Goal: Task Accomplishment & Management: Use online tool/utility

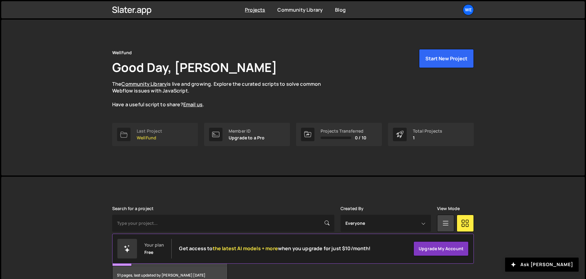
click at [155, 126] on link "Last Project WellFund" at bounding box center [155, 134] width 86 height 23
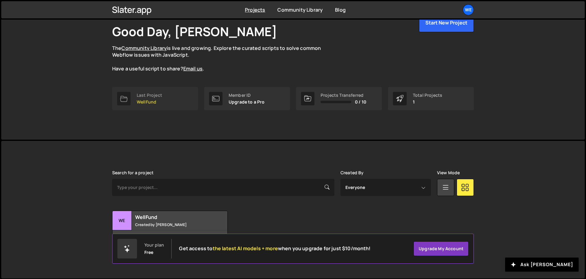
scroll to position [36, 0]
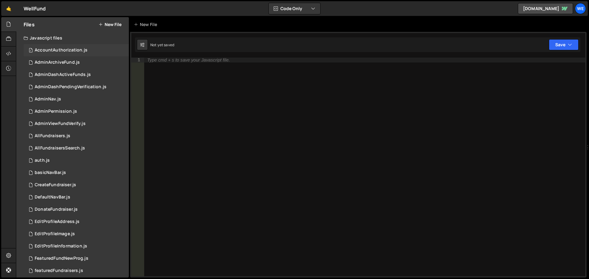
click at [51, 50] on div "AccountAuthorization.js" at bounding box center [61, 51] width 53 height 6
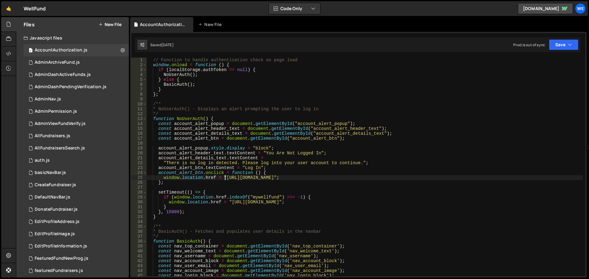
click at [225, 178] on div "// Function to handle authentication check on page load window . onload = funct…" at bounding box center [365, 172] width 436 height 229
click at [316, 178] on div "// Function to handle authentication check on page load window . onload = funct…" at bounding box center [365, 172] width 436 height 229
click at [263, 174] on div "// Function to handle authentication check on page load window . onload = funct…" at bounding box center [365, 172] width 436 height 229
click at [348, 172] on div "// Function to handle authentication check on page load window . onload = funct…" at bounding box center [365, 172] width 436 height 229
click at [347, 204] on div "// Function to handle authentication check on page load window . onload = funct…" at bounding box center [365, 172] width 436 height 229
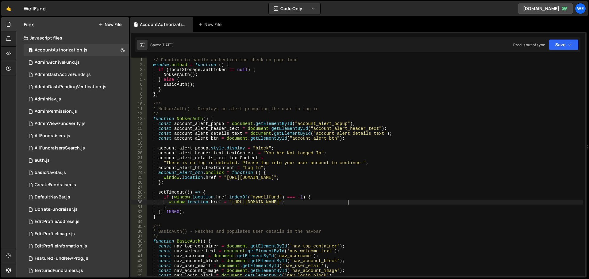
click at [347, 204] on div "// Function to handle authentication check on page load window . onload = funct…" at bounding box center [365, 172] width 436 height 229
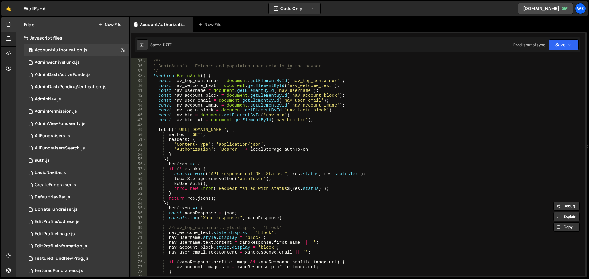
scroll to position [258, 0]
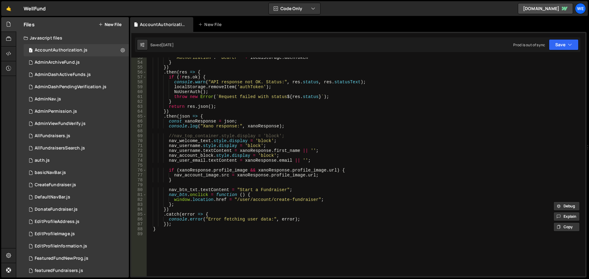
click at [241, 162] on div "'Authorization' : 'Bearer ' + localStorage . authToken } }) . then ( res => { i…" at bounding box center [365, 169] width 436 height 229
type textarea "nav_user_email.textContent = xanoResponse.email || '';"
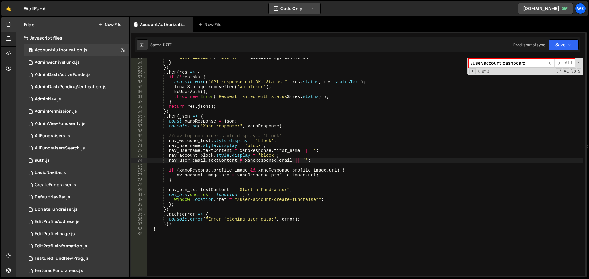
type input "/user/account/dashboard"
click at [299, 6] on button "Code Only" at bounding box center [295, 8] width 52 height 11
click at [408, 16] on div "Hold on a sec... Are you certain you wish to leave this page? Any changes you'v…" at bounding box center [294, 139] width 589 height 279
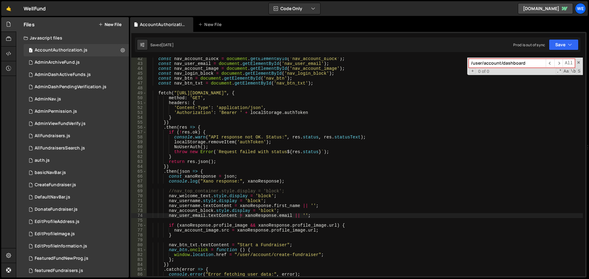
click at [315, 152] on div "const nav_account_block = document . getElementById ( 'nav_account_block' ) ; c…" at bounding box center [365, 170] width 436 height 229
click at [235, 143] on div "const nav_account_block = document . getElementById ( 'nav_account_block' ) ; c…" at bounding box center [365, 170] width 436 height 229
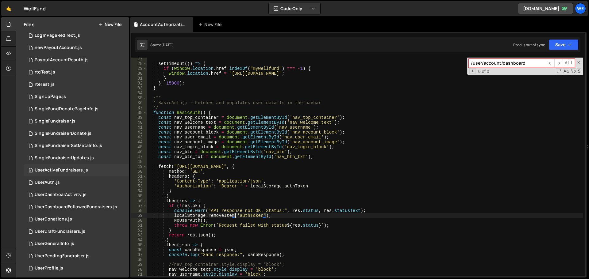
scroll to position [373, 0]
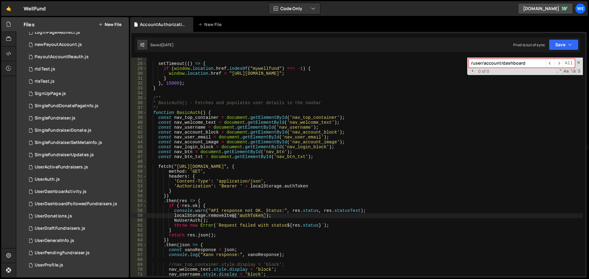
drag, startPoint x: 522, startPoint y: 63, endPoint x: 453, endPoint y: 71, distance: 69.9
click at [412, 60] on div "setTimeout (( ) => { if ( window . location . href . indexOf ( "mywellfund" ) =…" at bounding box center [365, 167] width 436 height 219
click at [404, 146] on div "setTimeout (( ) => { if ( window . location . href . indexOf ( "mywellfund" ) =…" at bounding box center [365, 170] width 436 height 229
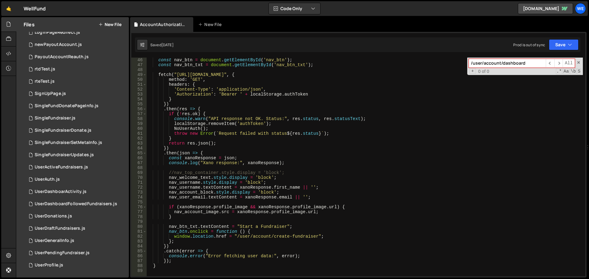
scroll to position [221, 0]
click at [387, 120] on div "const nav_btn = document . getElementById ( 'nav_btn' ) ; const nav_btn_txt = d…" at bounding box center [365, 172] width 436 height 229
type textarea "console.warn("API response not OK. Status:", res.status, res.statusText);"
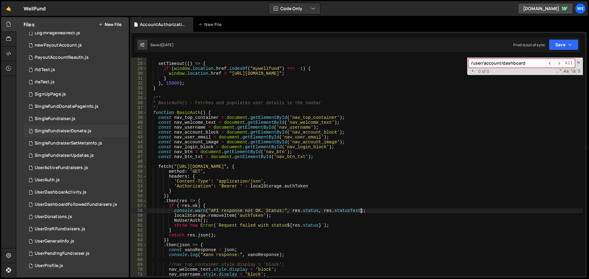
scroll to position [373, 0]
click at [78, 193] on div "UserDashboarActivity.js" at bounding box center [61, 192] width 52 height 6
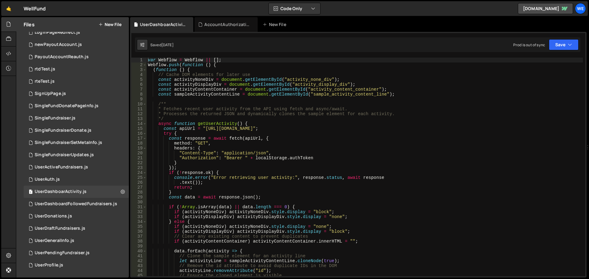
type textarea "headers: {"
click at [298, 149] on div "var Webflow = Webflow || [ ] ; Webflow . push ( function ( ) { ( function ( ) {…" at bounding box center [365, 172] width 436 height 229
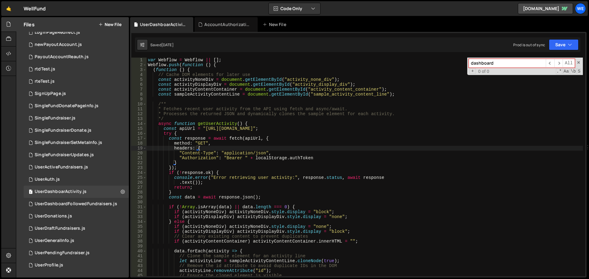
type input "dashboard"
click at [60, 182] on div "1 UserAuth.js 0" at bounding box center [76, 180] width 105 height 12
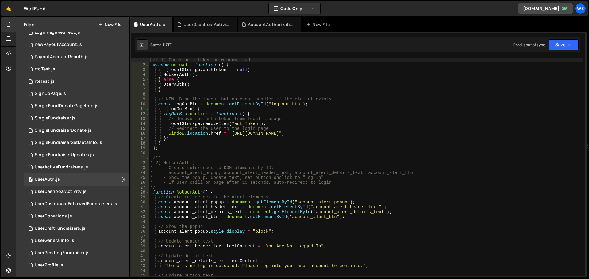
click at [294, 132] on div "// 1) Check auth token on window load window . onload = function ( ) { if ( loc…" at bounding box center [366, 172] width 434 height 229
click at [232, 133] on div "// 1) Check auth token on window load window . onload = function ( ) { if ( loc…" at bounding box center [366, 172] width 434 height 229
click at [197, 123] on div "// 1) Check auth token on window load window . onload = function ( ) { if ( loc…" at bounding box center [366, 172] width 434 height 229
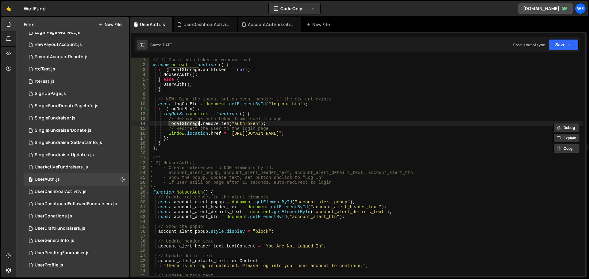
click at [211, 124] on div "// 1) Check auth token on window load window . onload = function ( ) { if ( loc…" at bounding box center [366, 172] width 434 height 229
click at [236, 123] on div "// 1) Check auth token on window load window . onload = function ( ) { if ( loc…" at bounding box center [366, 172] width 434 height 229
click at [265, 124] on div "// 1) Check auth token on window load window . onload = function ( ) { if ( loc…" at bounding box center [366, 172] width 434 height 229
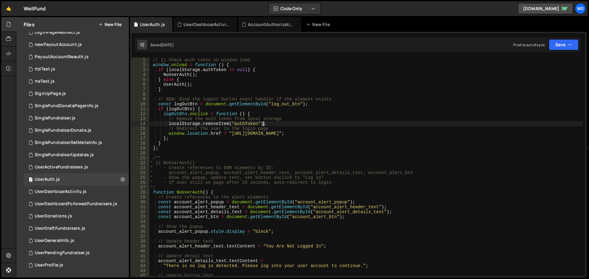
click at [181, 76] on div "// 1) Check auth token on window load window . onload = function ( ) { if ( loc…" at bounding box center [366, 172] width 434 height 229
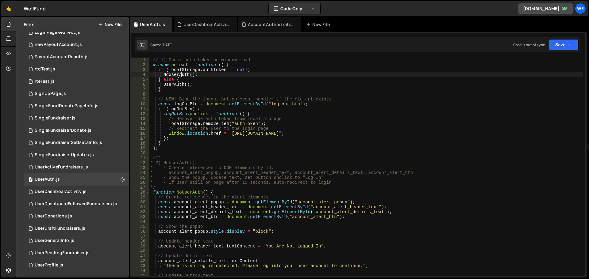
click at [181, 76] on div "// 1) Check auth token on window load window . onload = function ( ) { if ( loc…" at bounding box center [366, 172] width 434 height 229
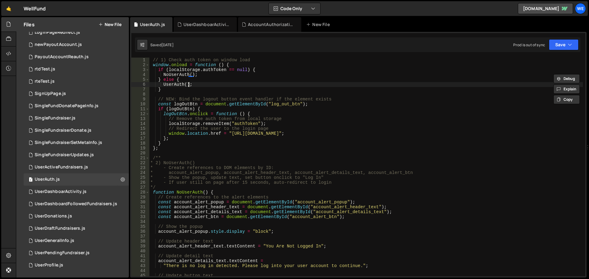
click at [188, 84] on div "// 1) Check auth token on window load window . onload = function ( ) { if ( loc…" at bounding box center [366, 172] width 434 height 229
click at [228, 113] on div "// 1) Check auth token on window load window . onload = function ( ) { if ( loc…" at bounding box center [366, 172] width 434 height 229
click at [293, 129] on div "// 1) Check auth token on window load window . onload = function ( ) { if ( loc…" at bounding box center [366, 172] width 434 height 229
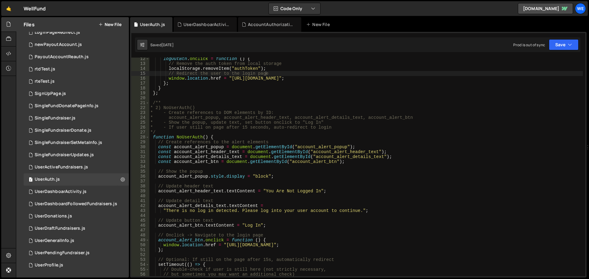
click at [413, 160] on div "logOutBtn . onclick = function ( ) { // Remove the auth token from local storag…" at bounding box center [366, 170] width 434 height 229
type textarea "const account_alert_btn = document.getElementById("account_alert_btn");"
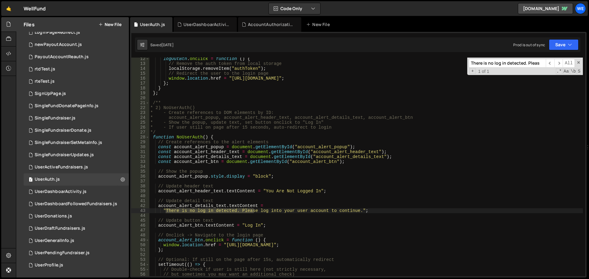
type input "There is no log in detected. Pleas"
type textarea "function NoUserAuth() {"
click at [196, 138] on div "logOutBtn . onclick = function ( ) { // Remove the auth token from local storag…" at bounding box center [366, 170] width 434 height 229
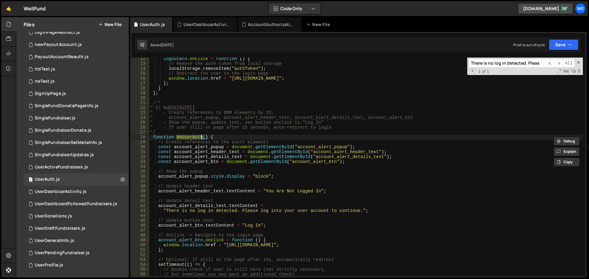
type input "NoUserAuth"
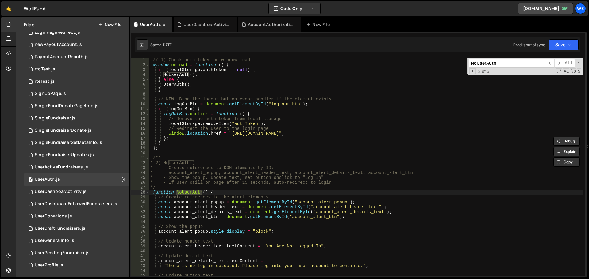
click at [183, 69] on div "// 1) Check auth token on window load window . onload = function ( ) { if ( loc…" at bounding box center [366, 172] width 434 height 229
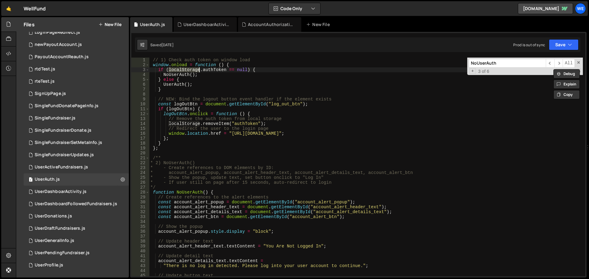
click at [221, 72] on div "// 1) Check auth token on window load window . onload = function ( ) { if ( loc…" at bounding box center [366, 172] width 434 height 229
click at [224, 71] on div "// 1) Check auth token on window load window . onload = function ( ) { if ( loc…" at bounding box center [366, 172] width 434 height 229
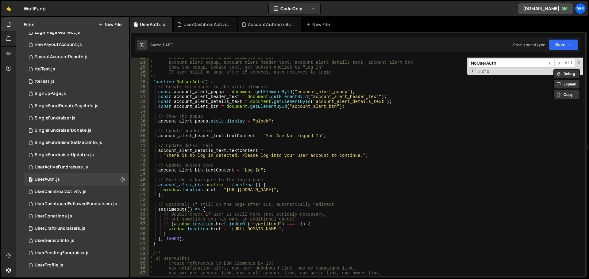
scroll to position [129, 0]
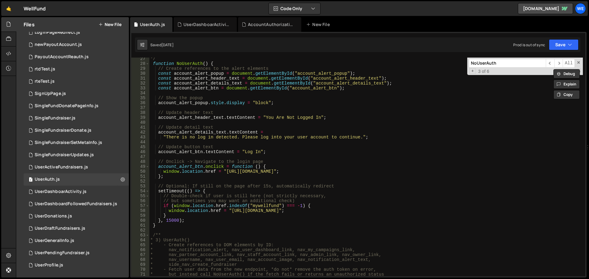
click at [299, 173] on div "*/ function NoUserAuth ( ) { // Create references to the alert elements const a…" at bounding box center [366, 170] width 434 height 229
click at [208, 171] on div "*/ function NoUserAuth ( ) { // Create references to the alert elements const a…" at bounding box center [366, 170] width 434 height 229
click at [213, 169] on div "*/ function NoUserAuth ( ) { // Create references to the alert elements const a…" at bounding box center [366, 170] width 434 height 229
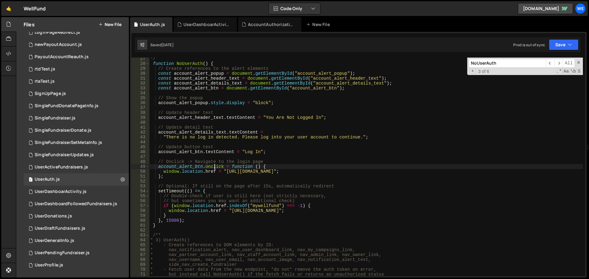
click at [213, 169] on div "*/ function NoUserAuth ( ) { // Create references to the alert elements const a…" at bounding box center [366, 170] width 434 height 229
click at [246, 169] on div "*/ function NoUserAuth ( ) { // Create references to the alert elements const a…" at bounding box center [366, 170] width 434 height 229
drag, startPoint x: 301, startPoint y: 176, endPoint x: 364, endPoint y: 178, distance: 63.5
click at [303, 177] on div "*/ function NoUserAuth ( ) { // Create references to the alert elements const a…" at bounding box center [366, 170] width 434 height 229
click at [364, 178] on div "*/ function NoUserAuth ( ) { // Create references to the alert elements const a…" at bounding box center [366, 170] width 434 height 229
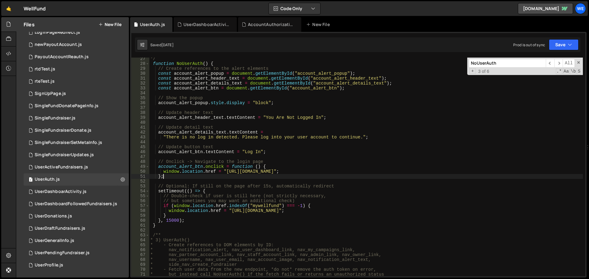
scroll to position [110, 0]
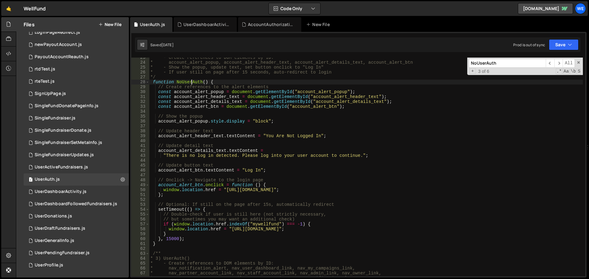
click at [192, 80] on div "* - Create references to DOM elements by ID: * account_alert_popup, account_ale…" at bounding box center [366, 169] width 434 height 229
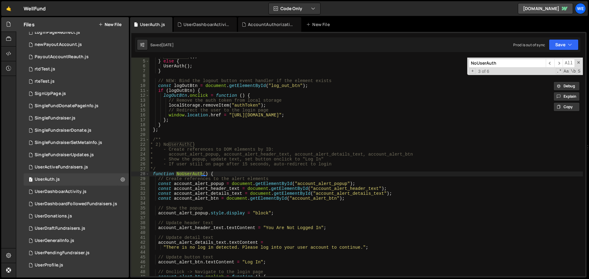
scroll to position [0, 0]
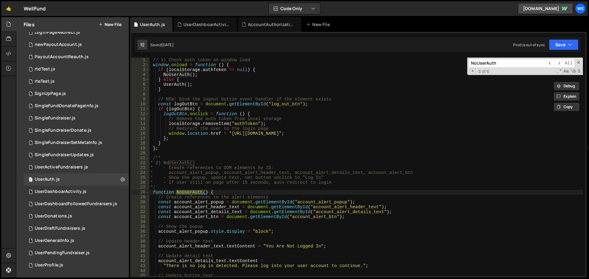
click at [248, 64] on div "// 1) Check auth token on window load window . onload = function ( ) { if ( loc…" at bounding box center [366, 172] width 434 height 229
click at [163, 75] on div "// 1) Check auth token on window load window . onload = function ( ) { if ( loc…" at bounding box center [366, 172] width 434 height 229
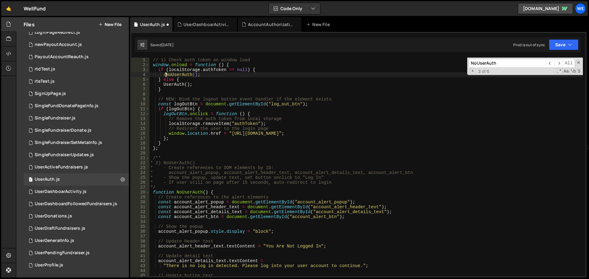
scroll to position [0, 1]
click at [554, 45] on button "Save" at bounding box center [564, 44] width 30 height 11
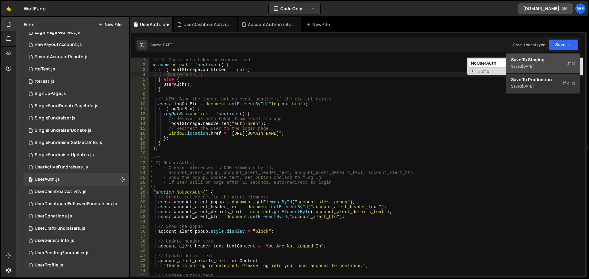
click at [545, 57] on div "Save to Staging S" at bounding box center [543, 60] width 64 height 6
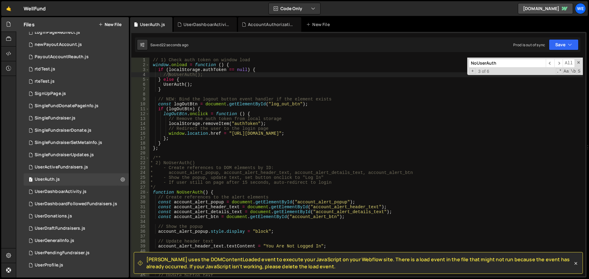
click at [478, 43] on div "Saved 22 seconds ago Prod is out of sync Upgrade to Edit Save Save to Staging S…" at bounding box center [357, 44] width 445 height 15
click at [549, 44] on button "Save" at bounding box center [564, 44] width 30 height 11
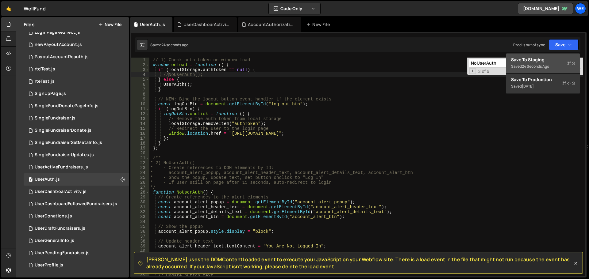
click at [533, 63] on div "Saved 24 seconds ago" at bounding box center [543, 66] width 64 height 7
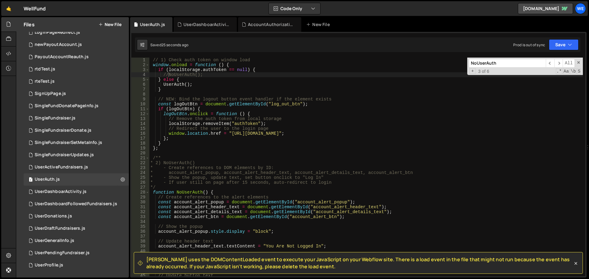
click at [438, 52] on div "Saved 25 seconds ago Prod is out of sync Upgrade to Edit Save Save to Staging S…" at bounding box center [357, 44] width 445 height 15
click at [207, 84] on div "// 1) Check auth token on window load window . onload = function ( ) { if ( loc…" at bounding box center [366, 172] width 434 height 229
click at [560, 44] on button "Save" at bounding box center [564, 44] width 30 height 11
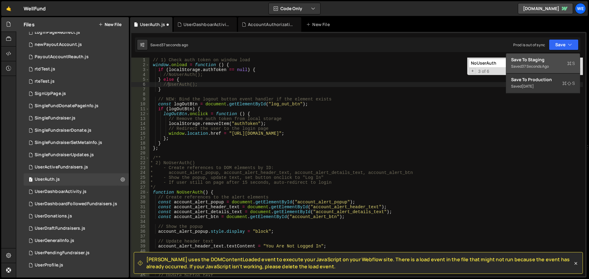
click at [547, 64] on div "37 seconds ago" at bounding box center [535, 66] width 27 height 5
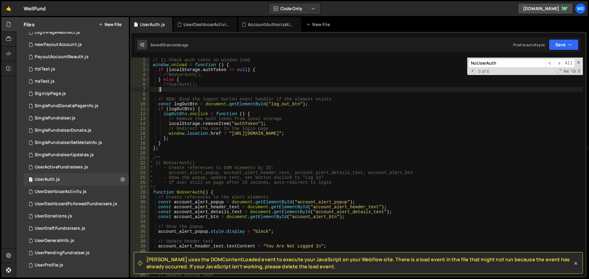
click at [174, 87] on div "// 1) Check auth token on window load window . onload = function ( ) { if ( loc…" at bounding box center [366, 172] width 434 height 229
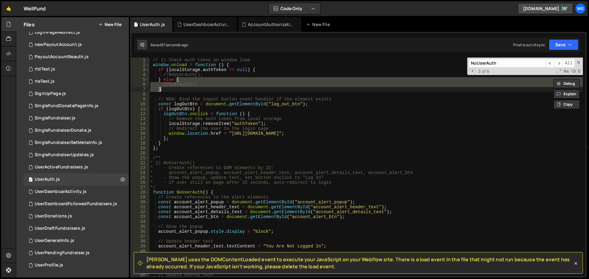
click at [178, 85] on div "// 1) Check auth token on window load window . onload = function ( ) { if ( loc…" at bounding box center [366, 167] width 434 height 219
click at [178, 85] on div "// 1) Check auth token on window load window . onload = function ( ) { if ( loc…" at bounding box center [366, 172] width 434 height 229
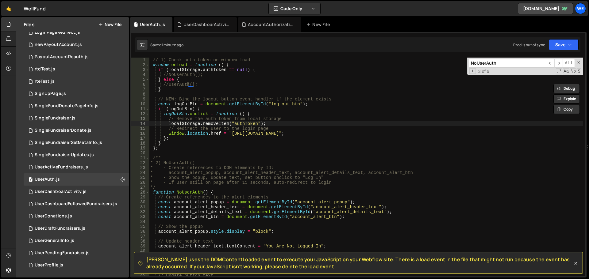
click at [220, 125] on div "// 1) Check auth token on window load window . onload = function ( ) { if ( loc…" at bounding box center [366, 172] width 434 height 229
click at [237, 121] on div "// 1) Check auth token on window load window . onload = function ( ) { if ( loc…" at bounding box center [366, 172] width 434 height 229
click at [242, 123] on div "// 1) Check auth token on window load window . onload = function ( ) { if ( loc…" at bounding box center [366, 172] width 434 height 229
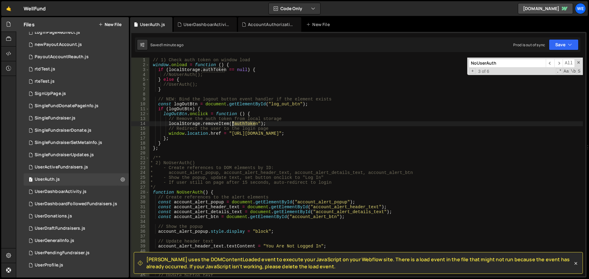
click at [242, 123] on div "// 1) Check auth token on window load window . onload = function ( ) { if ( loc…" at bounding box center [366, 172] width 434 height 229
click at [197, 124] on div "// 1) Check auth token on window load window . onload = function ( ) { if ( loc…" at bounding box center [366, 172] width 434 height 229
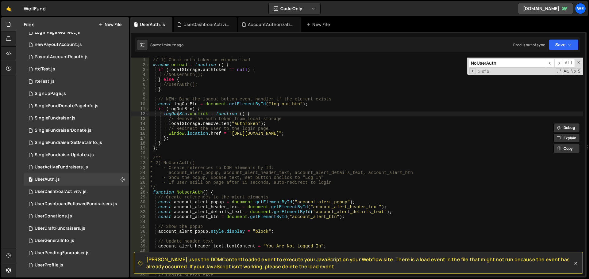
click at [179, 115] on div "// 1) Check auth token on window load window . onload = function ( ) { if ( loc…" at bounding box center [366, 172] width 434 height 229
click at [189, 114] on div "// 1) Check auth token on window load window . onload = function ( ) { if ( loc…" at bounding box center [366, 172] width 434 height 229
click at [190, 131] on div "// 1) Check auth token on window load window . onload = function ( ) { if ( loc…" at bounding box center [366, 172] width 434 height 229
click at [274, 124] on div "// 1) Check auth token on window load window . onload = function ( ) { if ( loc…" at bounding box center [366, 172] width 434 height 229
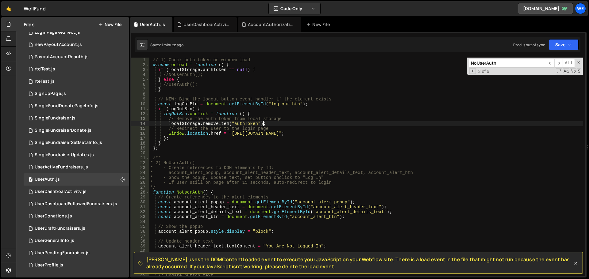
click at [186, 113] on div "// 1) Check auth token on window load window . onload = function ( ) { if ( loc…" at bounding box center [366, 172] width 434 height 229
drag, startPoint x: 210, startPoint y: 109, endPoint x: 223, endPoint y: 122, distance: 17.6
click at [211, 109] on div "// 1) Check auth token on window load window . onload = function ( ) { if ( loc…" at bounding box center [366, 172] width 434 height 229
click at [185, 106] on div "// 1) Check auth token on window load window . onload = function ( ) { if ( loc…" at bounding box center [366, 172] width 434 height 229
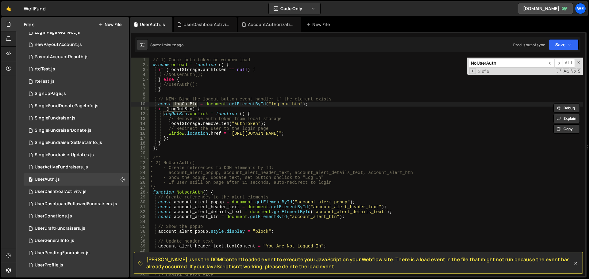
click at [266, 102] on div "// 1) Check auth token on window load window . onload = function ( ) { if ( loc…" at bounding box center [366, 172] width 434 height 229
click at [175, 83] on div "// 1) Check auth token on window load window . onload = function ( ) { if ( loc…" at bounding box center [366, 172] width 434 height 229
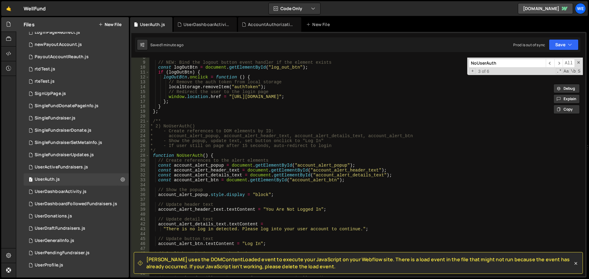
scroll to position [55, 0]
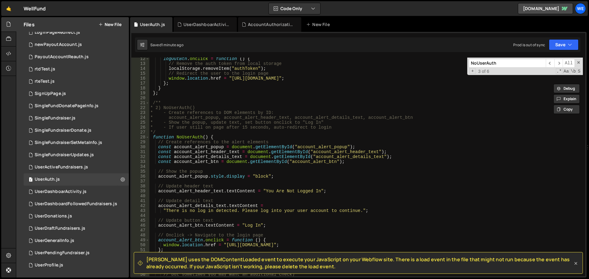
click at [573, 265] on icon at bounding box center [576, 264] width 6 height 6
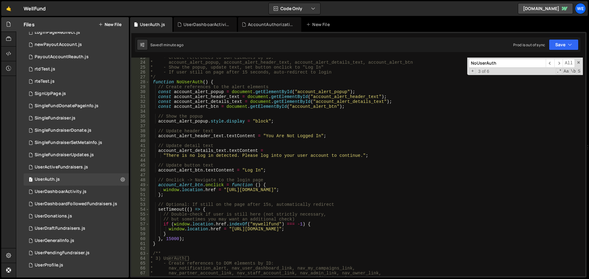
scroll to position [110, 0]
click at [209, 196] on div "* - Create references to DOM elements by ID: * account_alert_popup, account_ale…" at bounding box center [366, 169] width 434 height 229
click at [249, 188] on div "* - Create references to DOM elements by ID: * account_alert_popup, account_ale…" at bounding box center [366, 169] width 434 height 229
click at [329, 193] on div "* - Create references to DOM elements by ID: * account_alert_popup, account_ale…" at bounding box center [366, 169] width 434 height 229
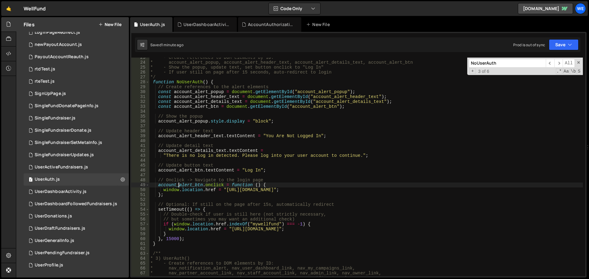
click at [179, 187] on div "* - Create references to DOM elements by ID: * account_alert_popup, account_ale…" at bounding box center [366, 169] width 434 height 229
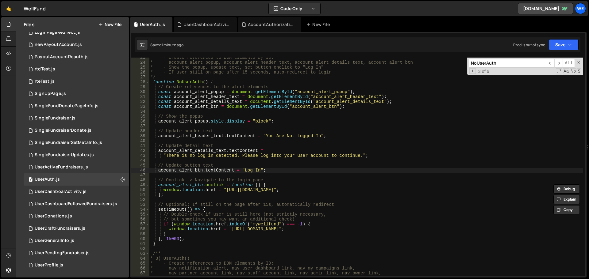
click at [220, 171] on div "* - Create references to DOM elements by ID: * account_alert_popup, account_ale…" at bounding box center [366, 169] width 434 height 229
click at [207, 221] on div "* - Create references to DOM elements by ID: * account_alert_popup, account_ale…" at bounding box center [366, 169] width 434 height 229
drag, startPoint x: 188, startPoint y: 216, endPoint x: 242, endPoint y: 233, distance: 56.5
click at [188, 216] on div "* - Create references to DOM elements by ID: * account_alert_popup, account_ale…" at bounding box center [366, 169] width 434 height 229
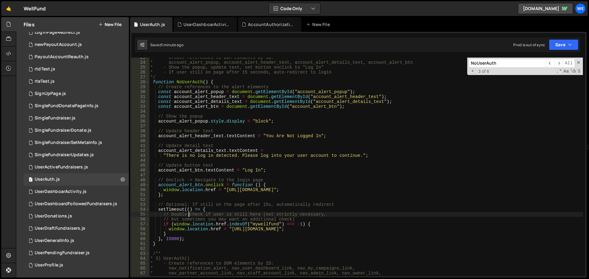
click at [244, 233] on div "* - Create references to DOM elements by ID: * account_alert_popup, account_ale…" at bounding box center [366, 169] width 434 height 229
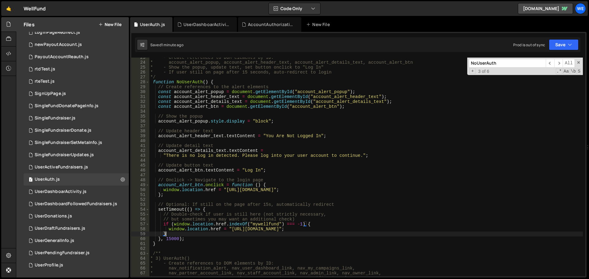
click at [244, 233] on div "* - Create references to DOM elements by ID: * account_alert_popup, account_ale…" at bounding box center [366, 169] width 434 height 229
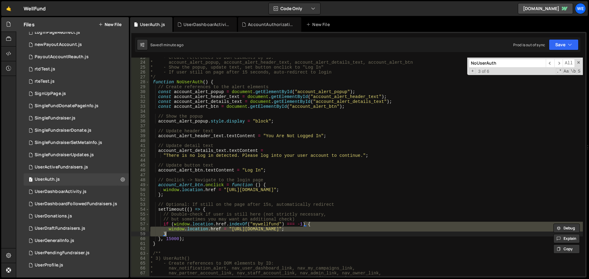
click at [267, 227] on div "* - Create references to DOM elements by ID: * account_alert_popup, account_ale…" at bounding box center [366, 167] width 434 height 219
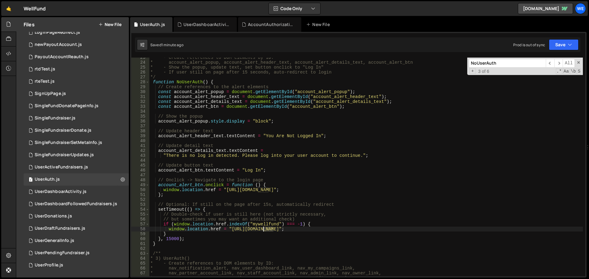
click at [267, 227] on div "* - Create references to DOM elements by ID: * account_alert_popup, account_ale…" at bounding box center [366, 169] width 434 height 229
click at [271, 223] on div "* - Create references to DOM elements by ID: * account_alert_popup, account_ale…" at bounding box center [366, 169] width 434 height 229
click at [299, 229] on div "* - Create references to DOM elements by ID: * account_alert_popup, account_ale…" at bounding box center [366, 169] width 434 height 229
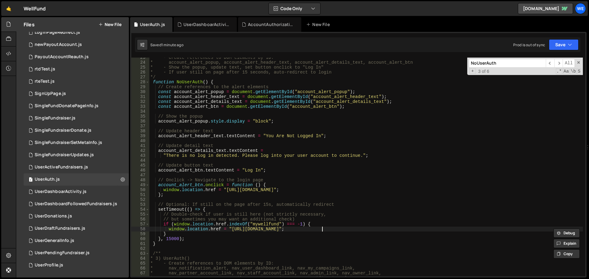
click at [322, 227] on div "* - Create references to DOM elements by ID: * account_alert_popup, account_ale…" at bounding box center [366, 169] width 434 height 229
click at [261, 225] on div "* - Create references to DOM elements by ID: * account_alert_popup, account_ale…" at bounding box center [366, 169] width 434 height 229
click at [237, 226] on div "* - Create references to DOM elements by ID: * account_alert_popup, account_ale…" at bounding box center [366, 169] width 434 height 229
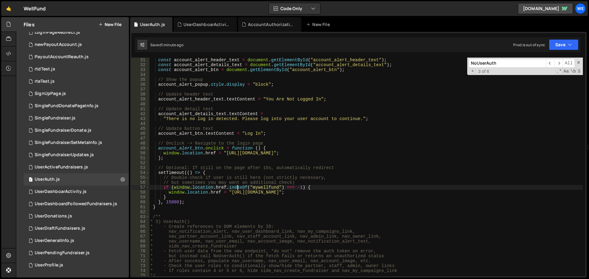
scroll to position [147, 0]
click at [173, 202] on div "const account_alert_header_text = document . getElementById ( "account_alert_he…" at bounding box center [366, 172] width 434 height 229
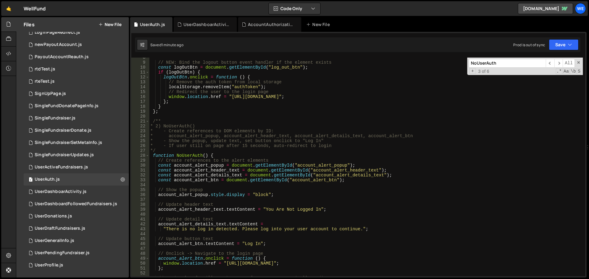
scroll to position [0, 0]
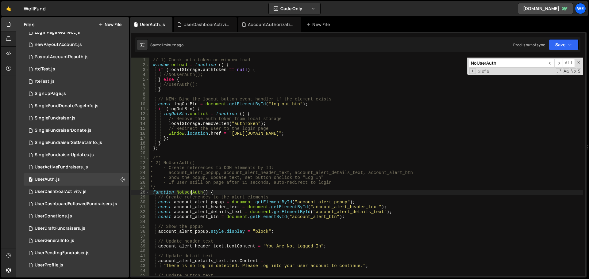
click at [192, 193] on div "// 1) Check auth token on window load window . onload = function ( ) { if ( loc…" at bounding box center [366, 172] width 434 height 229
click at [221, 125] on div "// 1) Check auth token on window load window . onload = function ( ) { if ( loc…" at bounding box center [366, 172] width 434 height 229
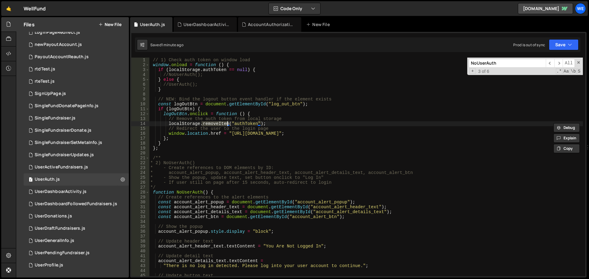
click at [211, 77] on div "// 1) Check auth token on window load window . onload = function ( ) { if ( loc…" at bounding box center [366, 172] width 434 height 229
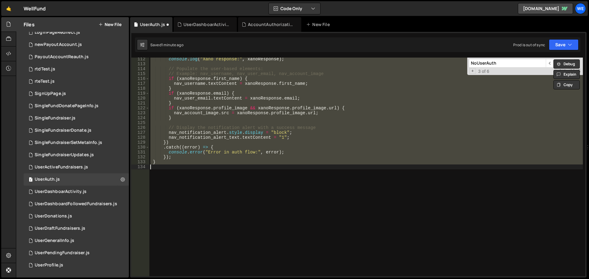
scroll to position [546, 0]
click at [242, 139] on div "console . log ( "Xano response:" , xanoResponse ) ; // Populate the user-based …" at bounding box center [366, 167] width 434 height 219
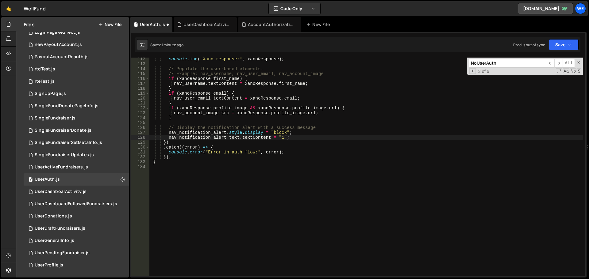
scroll to position [0, 0]
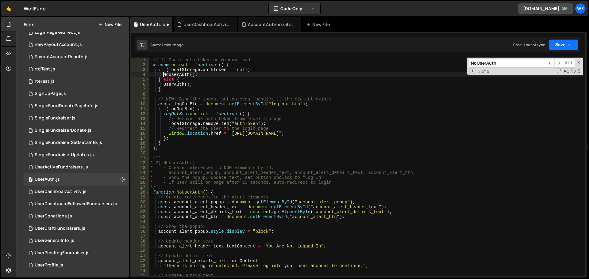
click at [558, 47] on button "Save" at bounding box center [564, 44] width 30 height 11
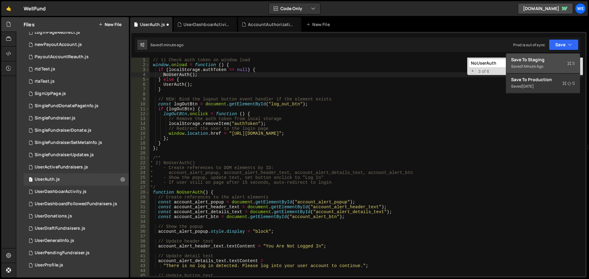
click at [548, 61] on div "Save to Staging S" at bounding box center [543, 60] width 64 height 6
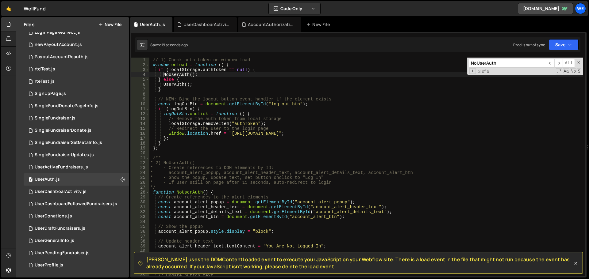
click at [176, 71] on div "// 1) Check auth token on window load window . onload = function ( ) { if ( loc…" at bounding box center [366, 172] width 434 height 229
click at [204, 70] on div "// 1) Check auth token on window load window . onload = function ( ) { if ( loc…" at bounding box center [366, 172] width 434 height 229
click at [210, 75] on div "// 1) Check auth token on window load window . onload = function ( ) { if ( loc…" at bounding box center [366, 172] width 434 height 229
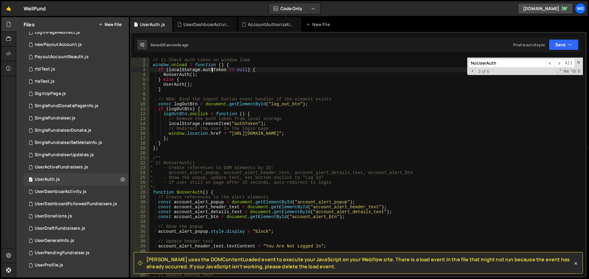
click at [211, 72] on div "// 1) Check auth token on window load window . onload = function ( ) { if ( loc…" at bounding box center [366, 172] width 434 height 229
click at [562, 41] on button "Save" at bounding box center [564, 44] width 30 height 11
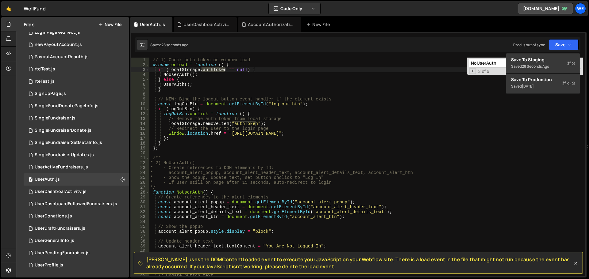
click at [549, 52] on div "Saved 28 seconds ago Prod is out of sync Upgrade to Edit Save Save to Staging S…" at bounding box center [357, 44] width 445 height 15
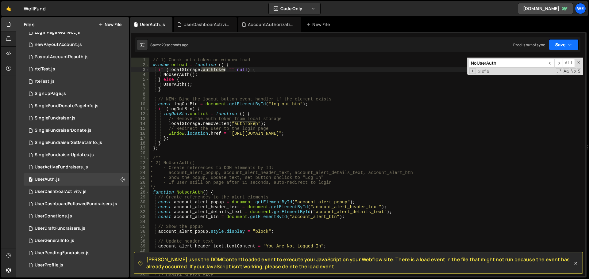
click at [556, 45] on button "Save" at bounding box center [564, 44] width 30 height 11
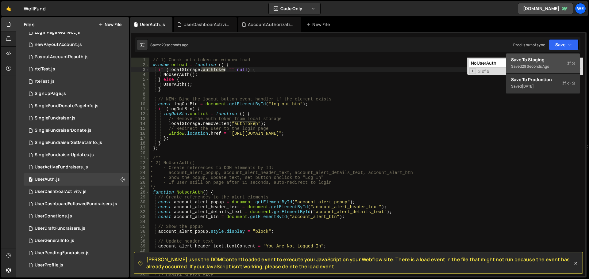
click at [543, 58] on div "Save to Staging S" at bounding box center [543, 60] width 64 height 6
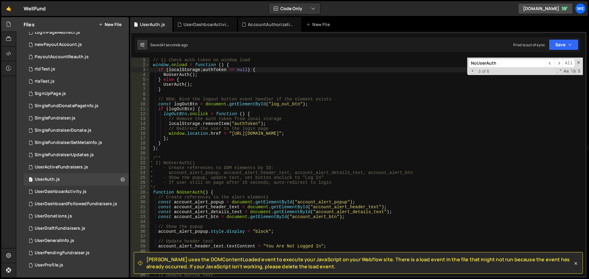
click at [267, 132] on div "// 1) Check auth token on window load window . onload = function ( ) { if ( loc…" at bounding box center [366, 172] width 434 height 229
click at [220, 126] on div "// 1) Check auth token on window load window . onload = function ( ) { if ( loc…" at bounding box center [366, 172] width 434 height 229
click at [174, 71] on div "// 1) Check auth token on window load window . onload = function ( ) { if ( loc…" at bounding box center [366, 172] width 434 height 229
click at [178, 76] on div "// 1) Check auth token on window load window . onload = function ( ) { if ( loc…" at bounding box center [366, 172] width 434 height 229
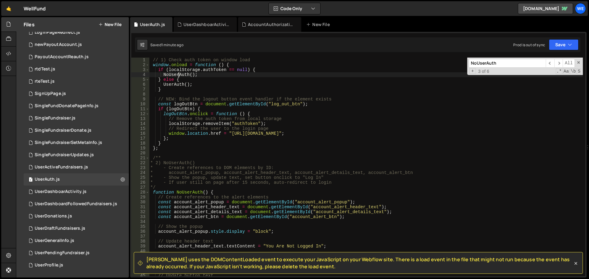
click at [178, 76] on div "// 1) Check auth token on window load window . onload = function ( ) { if ( loc…" at bounding box center [366, 172] width 434 height 229
click at [227, 71] on div "// 1) Check auth token on window load window . onload = function ( ) { if ( loc…" at bounding box center [366, 172] width 434 height 229
click at [172, 85] on div "// 1) Check auth token on window load window . onload = function ( ) { if ( loc…" at bounding box center [366, 172] width 434 height 229
type textarea "UserAuth();"
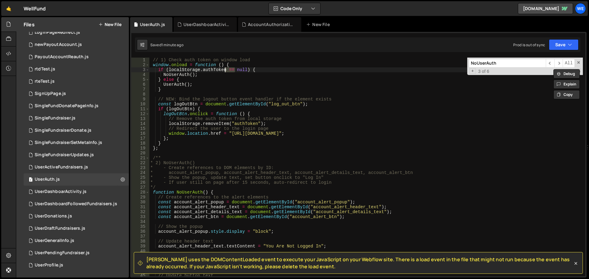
click at [172, 85] on div "// 1) Check auth token on window load window . onload = function ( ) { if ( loc…" at bounding box center [366, 172] width 434 height 229
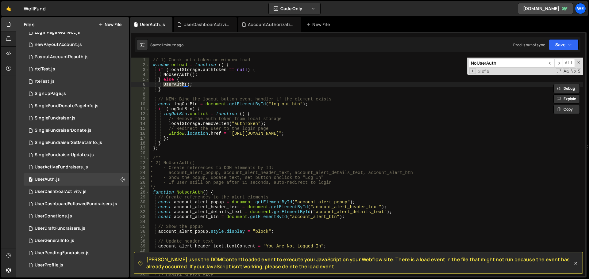
type input "UserAuth"
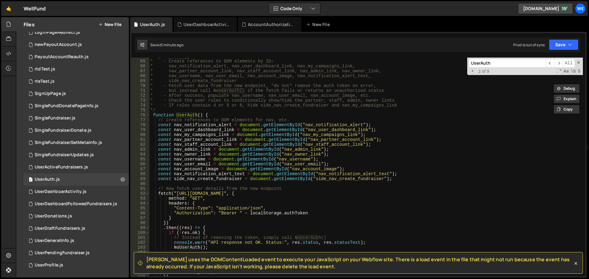
scroll to position [350, 0]
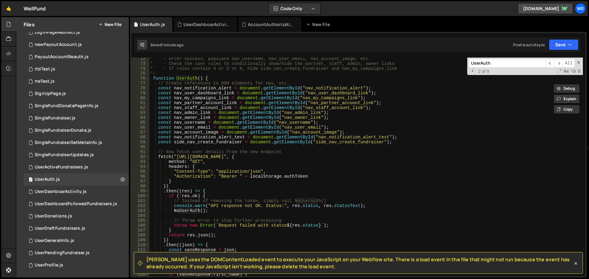
click at [238, 159] on div "* - After success, populate nav_username, nav_user_email, nav_account_image, et…" at bounding box center [366, 170] width 434 height 229
click at [576, 264] on icon at bounding box center [576, 264] width 6 height 6
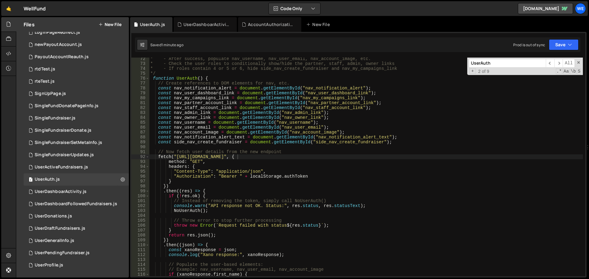
drag, startPoint x: 251, startPoint y: 179, endPoint x: 250, endPoint y: 196, distance: 16.9
click at [251, 179] on div "* - After success, populate nav_username, nav_user_email, nav_account_image, et…" at bounding box center [366, 170] width 434 height 229
click at [239, 207] on div "* - After success, populate nav_username, nav_user_email, nav_account_image, et…" at bounding box center [366, 170] width 434 height 229
click at [259, 206] on div "* - After success, populate nav_username, nav_user_email, nav_account_image, et…" at bounding box center [366, 170] width 434 height 229
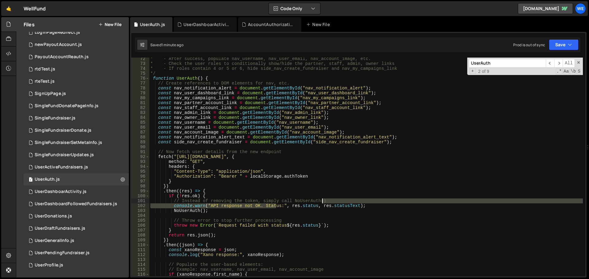
drag, startPoint x: 277, startPoint y: 205, endPoint x: 323, endPoint y: 203, distance: 45.7
click at [323, 203] on div "* - After success, populate nav_username, nav_user_email, nav_account_image, et…" at bounding box center [366, 170] width 434 height 229
click at [323, 203] on div "* - After success, populate nav_username, nav_user_email, nav_account_image, et…" at bounding box center [366, 167] width 434 height 219
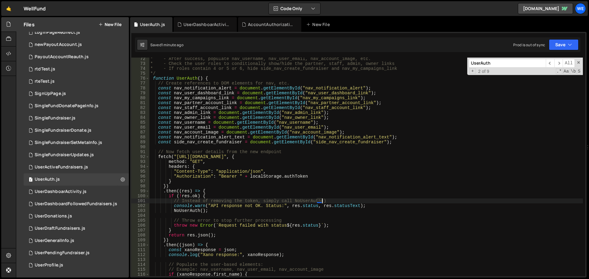
click at [333, 205] on div "* - After success, populate nav_username, nav_user_email, nav_account_image, et…" at bounding box center [366, 170] width 434 height 229
drag, startPoint x: 196, startPoint y: 159, endPoint x: 269, endPoint y: 158, distance: 72.7
click at [269, 158] on div "* - After success, populate nav_username, nav_user_email, nav_account_image, et…" at bounding box center [366, 170] width 434 height 229
click at [328, 161] on div "* - After success, populate nav_username, nav_user_email, nav_account_image, et…" at bounding box center [366, 170] width 434 height 229
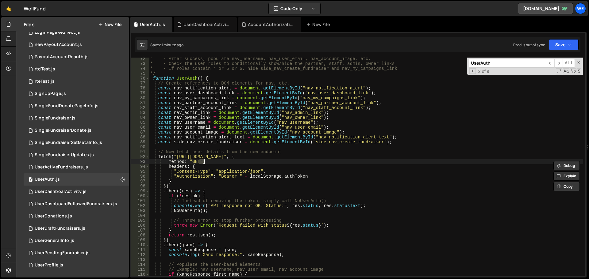
click at [331, 159] on div "* - After success, populate nav_username, nav_user_email, nav_account_image, et…" at bounding box center [366, 170] width 434 height 229
click at [281, 97] on div "* - After success, populate nav_username, nav_user_email, nav_account_image, et…" at bounding box center [366, 170] width 434 height 229
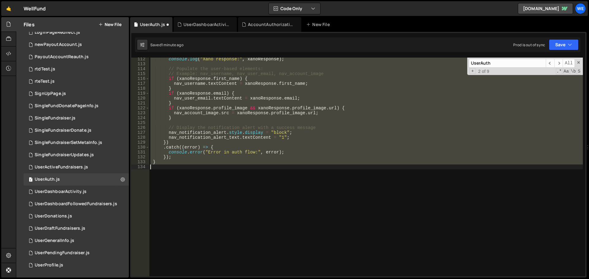
click at [278, 130] on div "console . log ( "Xano response:" , xanoResponse ) ; // Populate the user-based …" at bounding box center [366, 167] width 434 height 219
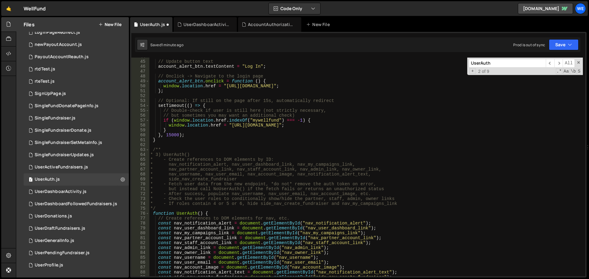
scroll to position [141, 0]
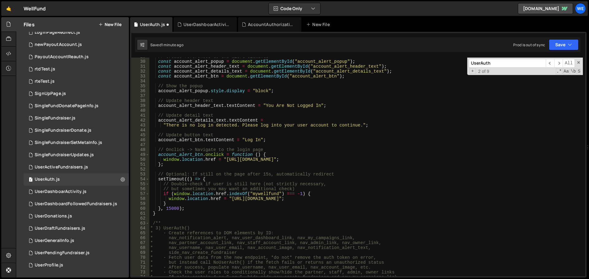
drag, startPoint x: 224, startPoint y: 158, endPoint x: 252, endPoint y: 161, distance: 27.8
click at [229, 158] on div "// Create references to the alert elements const account_alert_popup = document…" at bounding box center [366, 168] width 434 height 229
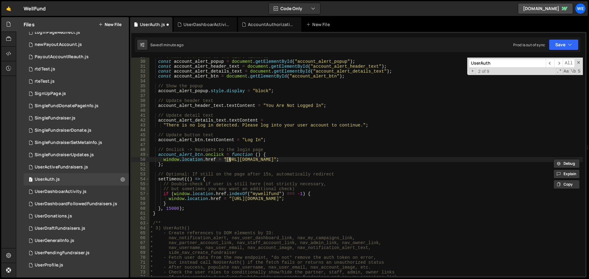
click at [316, 159] on div "// Create references to the alert elements const account_alert_popup = document…" at bounding box center [366, 168] width 434 height 229
click at [229, 198] on div "// Create references to the alert elements const account_alert_popup = document…" at bounding box center [366, 168] width 434 height 229
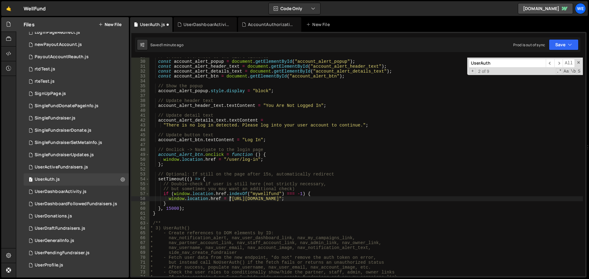
click at [325, 198] on div "// Create references to the alert elements const account_alert_popup = document…" at bounding box center [366, 168] width 434 height 229
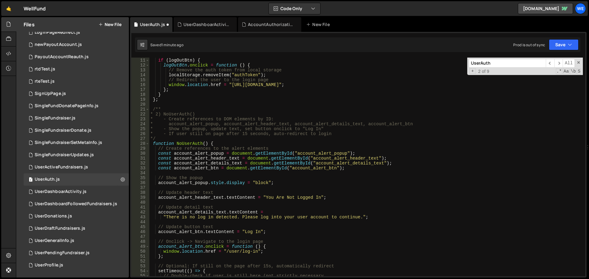
scroll to position [0, 0]
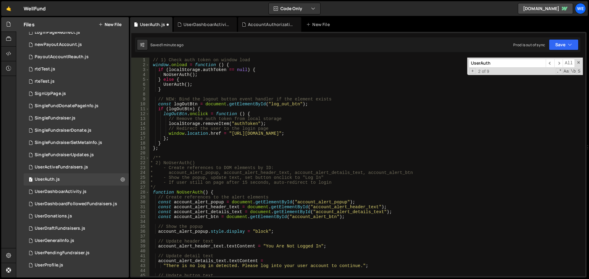
click at [230, 134] on div "// 1) Check auth token on window load window . onload = function ( ) { if ( loc…" at bounding box center [366, 172] width 434 height 229
click at [324, 134] on div "// 1) Check auth token on window load window . onload = function ( ) { if ( loc…" at bounding box center [366, 172] width 434 height 229
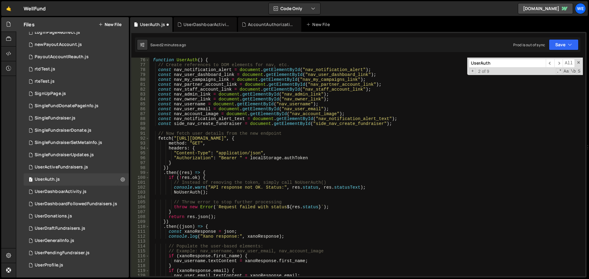
scroll to position [368, 0]
click at [177, 140] on div "function UserAuth ( ) { // Create references to DOM elements for nav, etc. cons…" at bounding box center [366, 172] width 434 height 229
click at [272, 139] on div "function UserAuth ( ) { // Create references to DOM elements for nav, etc. cons…" at bounding box center [366, 172] width 434 height 229
paste textarea "xru1-ldop-hv9n.n7e.xano"
type textarea "fetch("https://xru1-ldop-hv9n.n7e.xano.io/api:5CkqI7ox/auth/me_user", {"
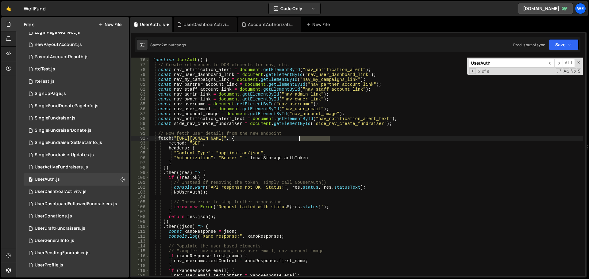
drag, startPoint x: 331, startPoint y: 139, endPoint x: 300, endPoint y: 138, distance: 31.3
click at [300, 138] on div "function UserAuth ( ) { // Create references to DOM elements for nav, etc. cons…" at bounding box center [366, 172] width 434 height 229
drag, startPoint x: 176, startPoint y: 139, endPoint x: 276, endPoint y: 178, distance: 106.6
click at [178, 140] on div "function UserAuth ( ) { // Create references to DOM elements for nav, etc. cons…" at bounding box center [366, 172] width 434 height 229
click at [328, 140] on div "function UserAuth ( ) { // Create references to DOM elements for nav, etc. cons…" at bounding box center [366, 172] width 434 height 229
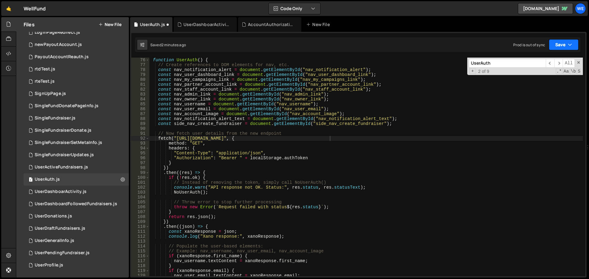
click at [565, 45] on button "Save" at bounding box center [564, 44] width 30 height 11
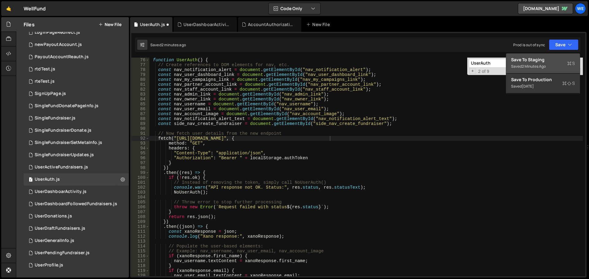
click at [548, 58] on div "Save to Staging S" at bounding box center [543, 60] width 64 height 6
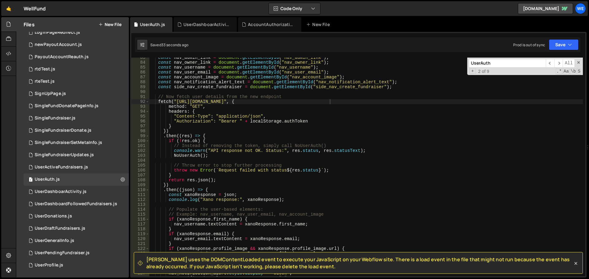
scroll to position [497, 0]
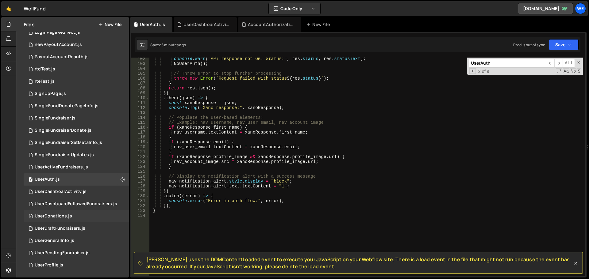
click at [49, 217] on div "UserDonations.js" at bounding box center [53, 217] width 37 height 6
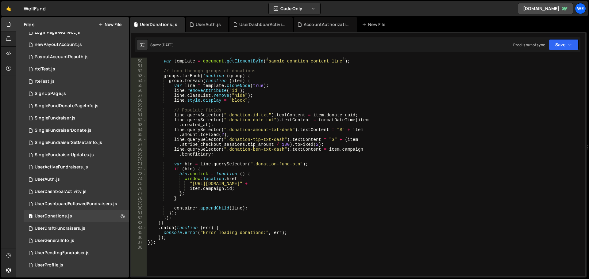
scroll to position [320, 0]
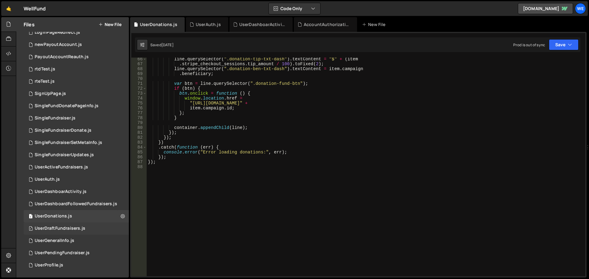
click at [57, 229] on div "UserDraftFundraisers.js" at bounding box center [60, 229] width 51 height 6
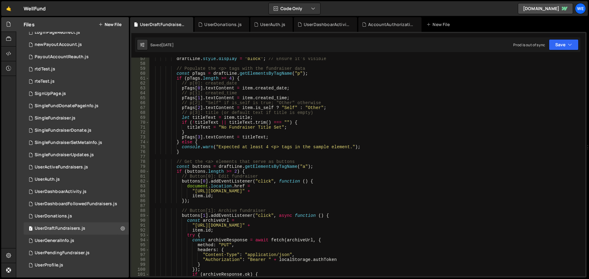
scroll to position [386, 0]
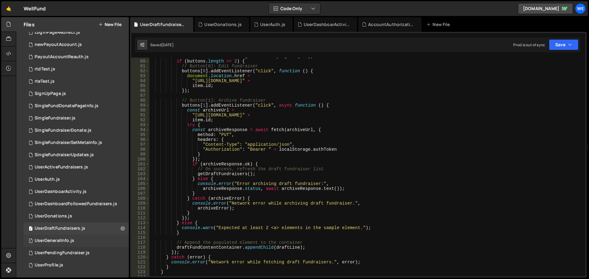
click at [58, 237] on div "1 UserGeneralInfo.js 0" at bounding box center [76, 241] width 105 height 12
click at [64, 251] on div "UserPendingFundraiser.js" at bounding box center [62, 254] width 55 height 6
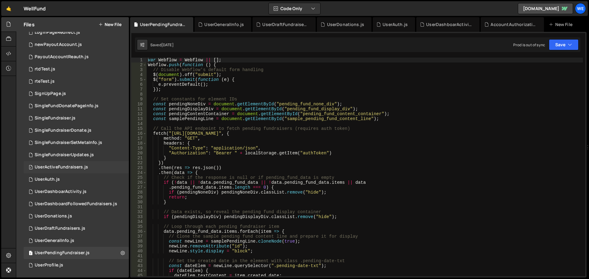
click at [53, 173] on div "1 UserActiveFundraisers.js 0" at bounding box center [76, 167] width 105 height 12
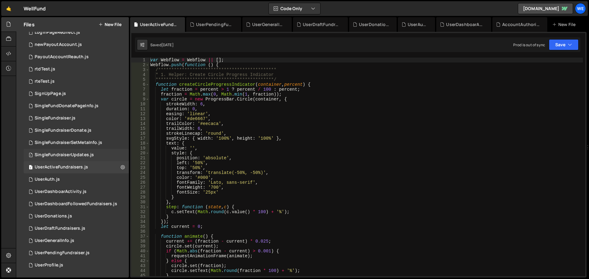
click at [63, 155] on div "SingleFundraiserUpdates.js" at bounding box center [64, 155] width 59 height 6
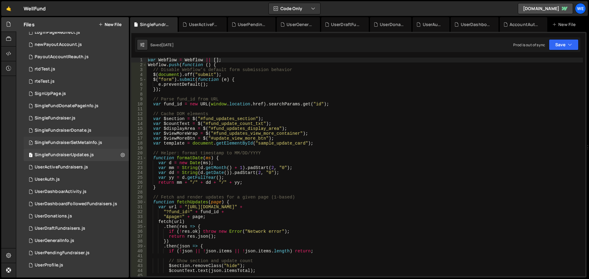
click at [72, 143] on div "SingleFundraiserSetMetaInfo.js" at bounding box center [68, 143] width 67 height 6
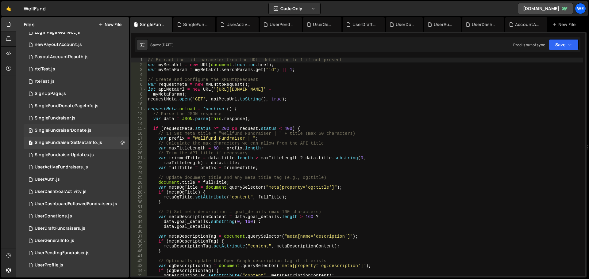
click at [73, 129] on div "SingleFundraiserDonate.js" at bounding box center [63, 131] width 57 height 6
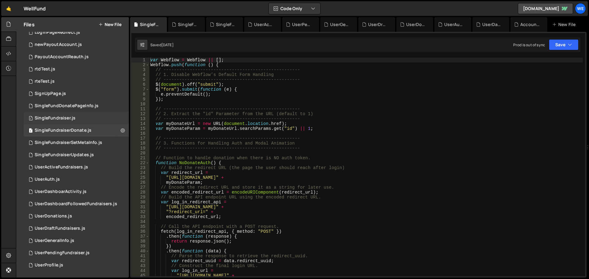
click at [75, 117] on div "1 SingleFundraiser.js 0" at bounding box center [76, 118] width 105 height 12
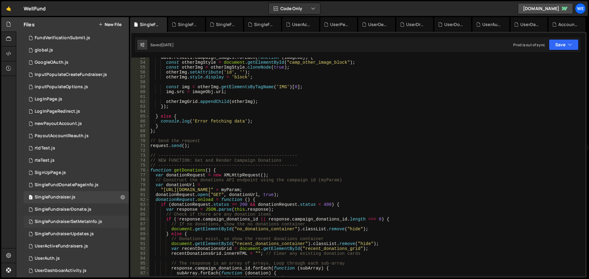
scroll to position [282, 0]
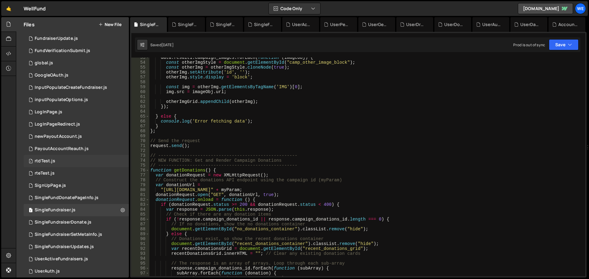
click at [60, 161] on div "1 rtdTest.js 0" at bounding box center [76, 161] width 105 height 12
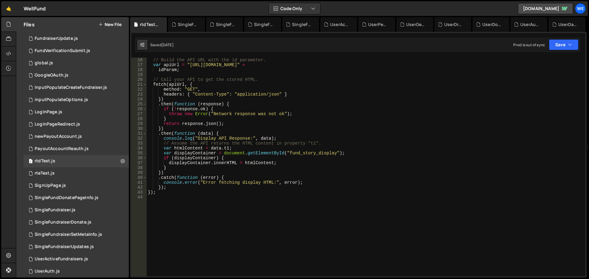
scroll to position [104, 0]
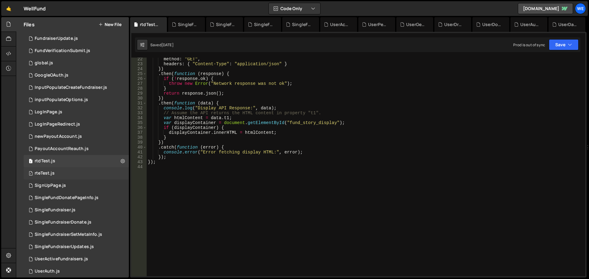
click at [54, 170] on div "1 rteTest.js 0" at bounding box center [76, 173] width 105 height 12
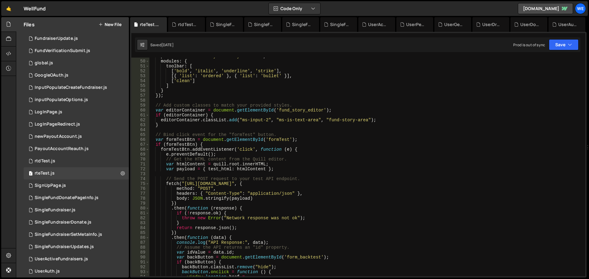
scroll to position [331, 0]
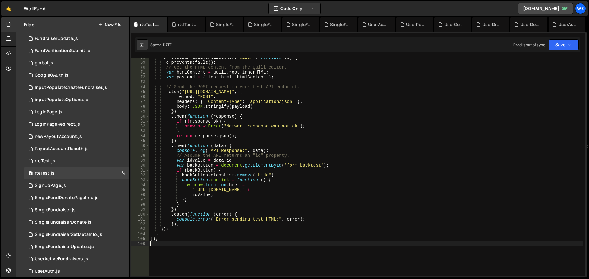
click at [400, 257] on div "formTestBtn . addEventListener ( 'click' , function ( e ) { e . preventDefault …" at bounding box center [366, 169] width 434 height 229
